Goal: Find contact information: Find contact information

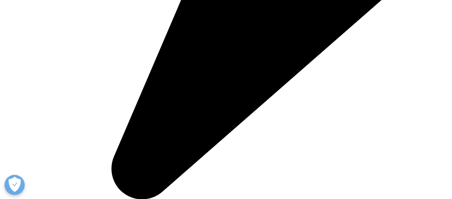
scroll to position [754, 0]
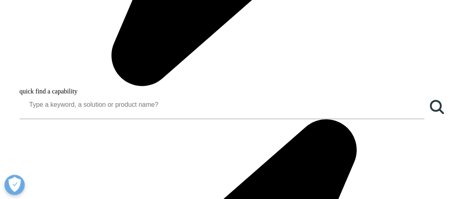
scroll to position [876, 0]
